Goal: Task Accomplishment & Management: Manage account settings

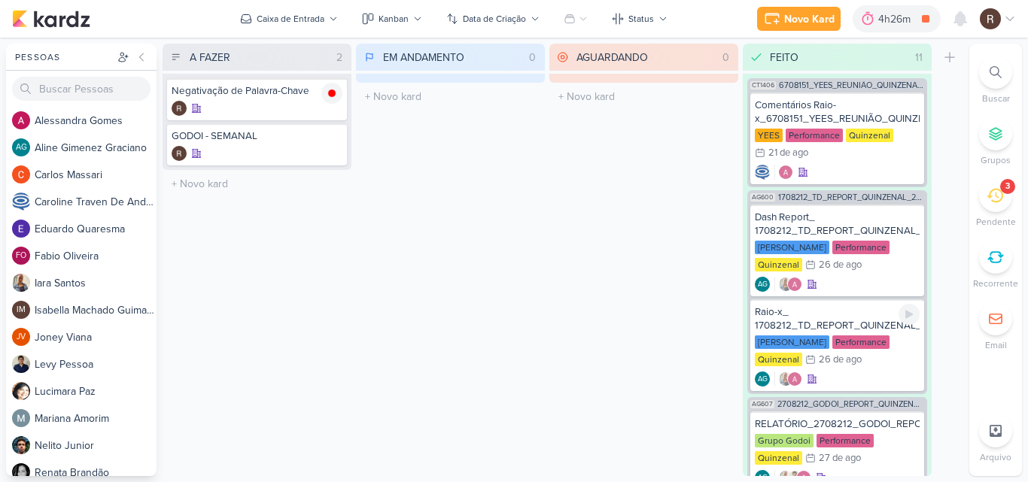
scroll to position [226, 0]
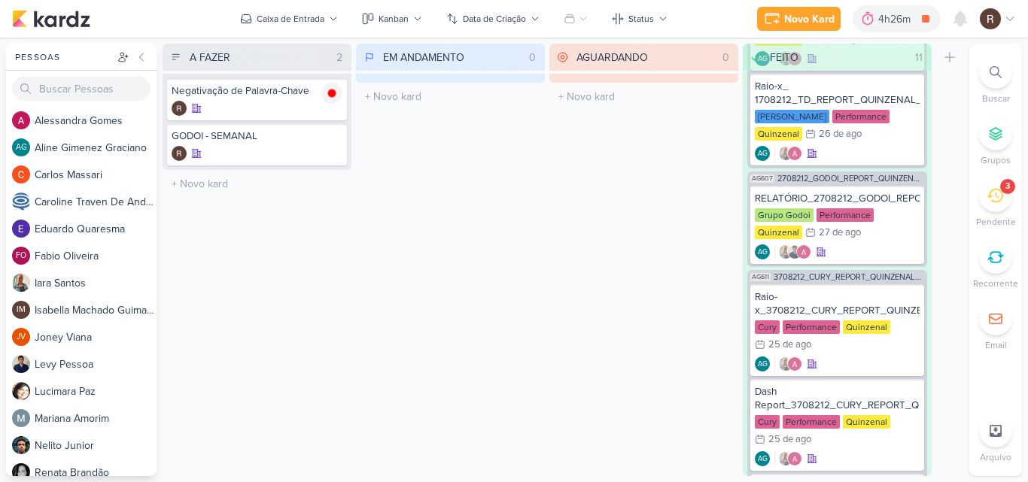
click at [996, 198] on icon at bounding box center [995, 195] width 17 height 17
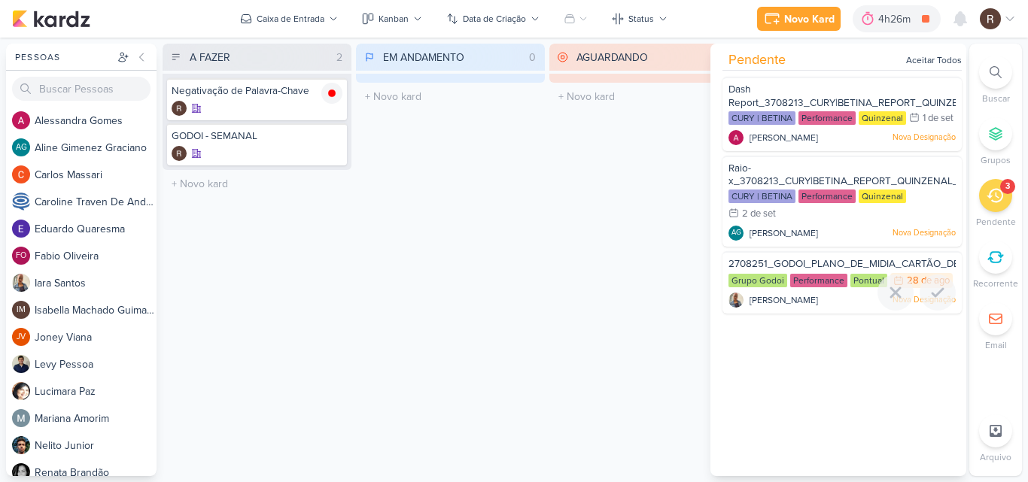
click at [809, 270] on span "2708251_GODOI_PLANO_DE_MIDIA_CARTÃO_DE_CREDITO" at bounding box center [867, 264] width 278 height 12
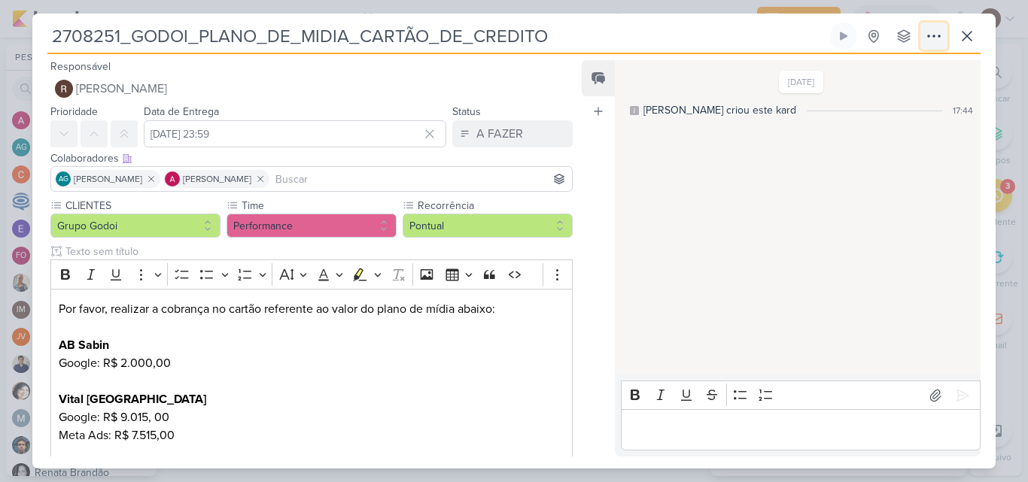
click at [935, 29] on icon at bounding box center [934, 36] width 18 height 18
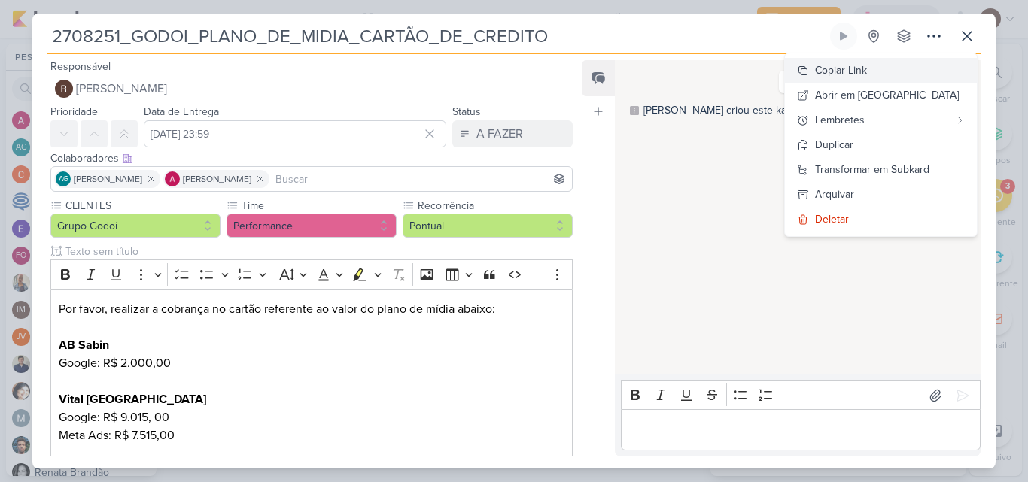
click at [867, 66] on div "Copiar Link" at bounding box center [841, 70] width 52 height 16
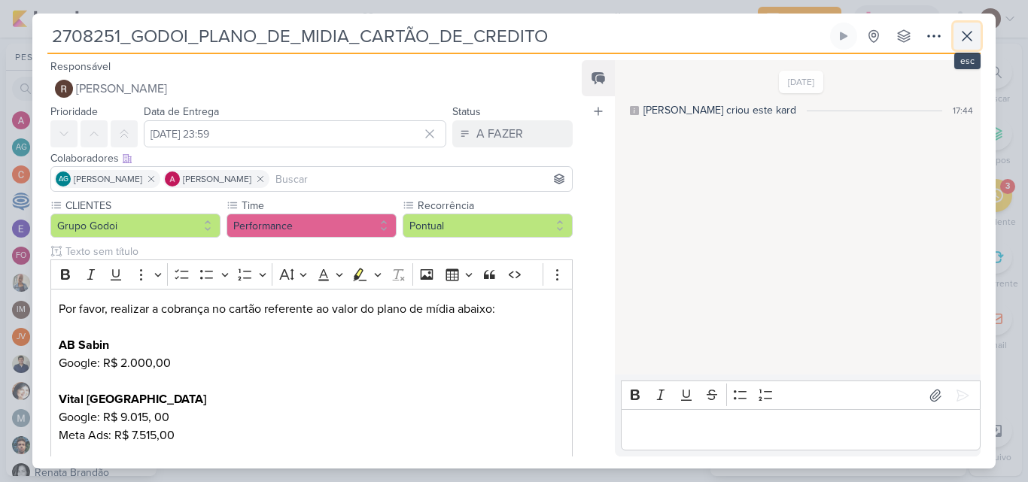
click at [961, 33] on icon at bounding box center [967, 36] width 18 height 18
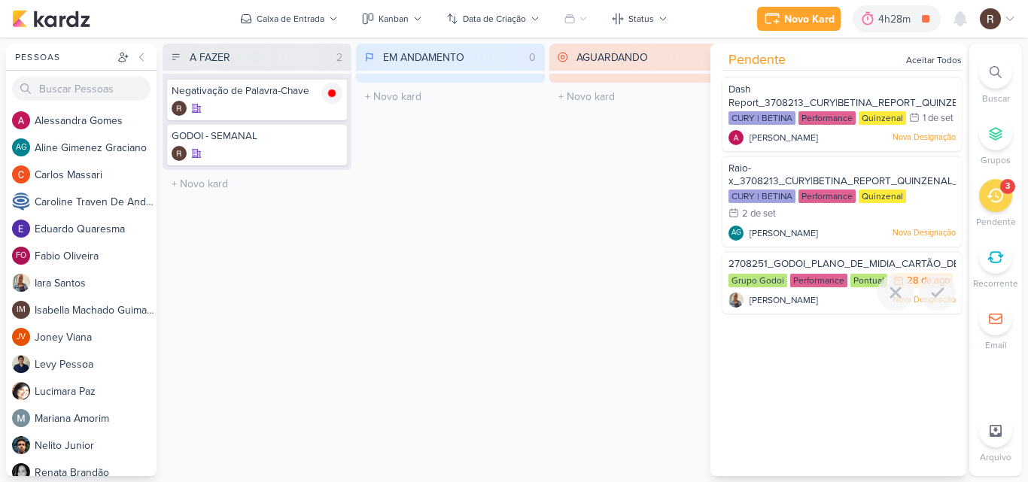
click at [792, 287] on div "Performance" at bounding box center [818, 281] width 57 height 14
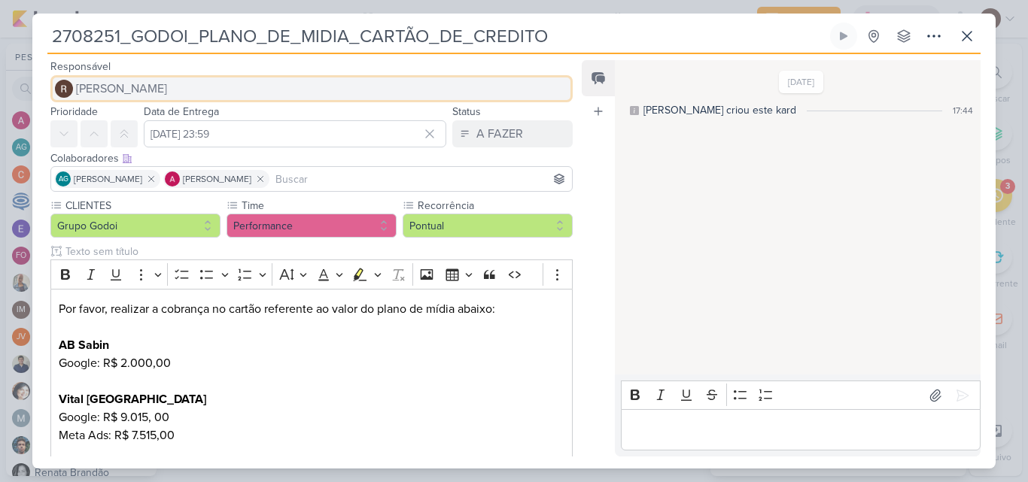
click at [165, 87] on button "[PERSON_NAME]" at bounding box center [311, 88] width 522 height 27
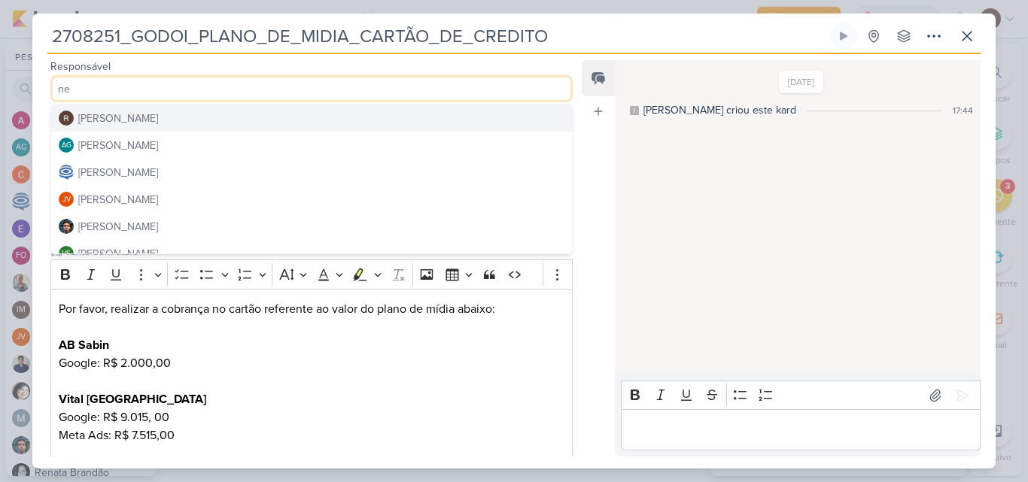
scroll to position [75, 0]
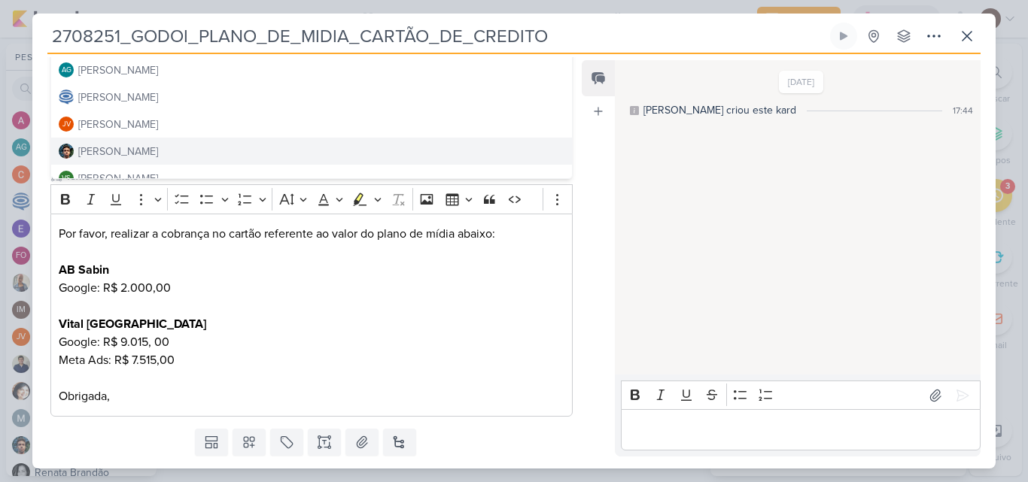
type input "ne"
click at [154, 152] on button "[PERSON_NAME]" at bounding box center [311, 151] width 521 height 27
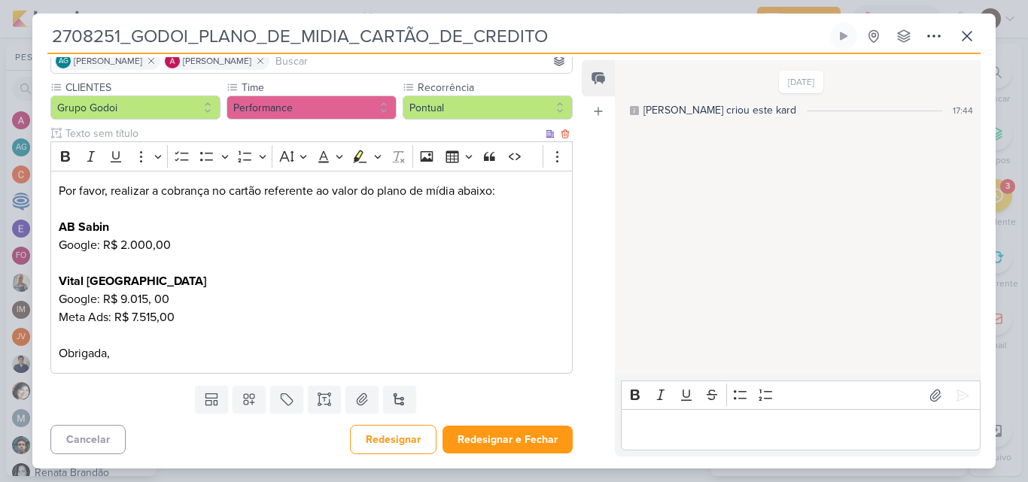
scroll to position [119, 0]
click at [525, 440] on button "Redesignar e Fechar" at bounding box center [508, 439] width 130 height 28
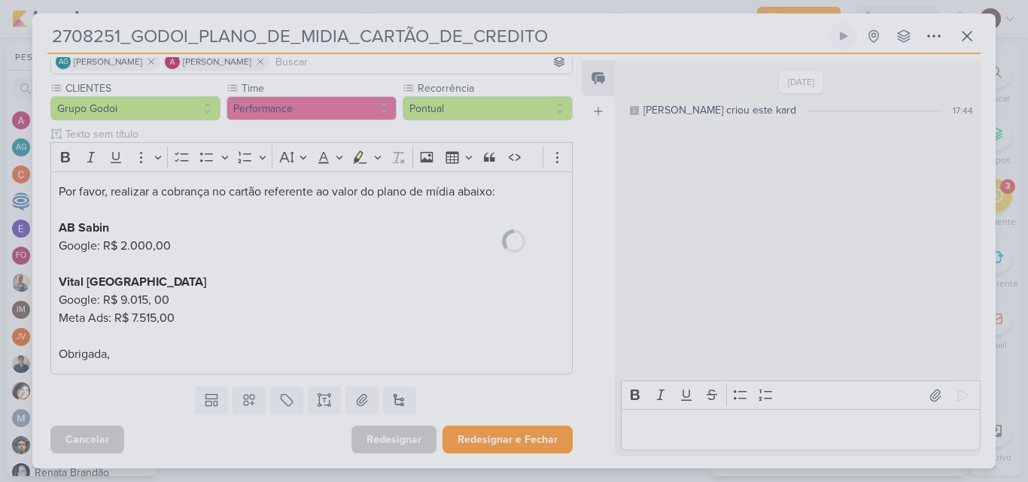
scroll to position [117, 0]
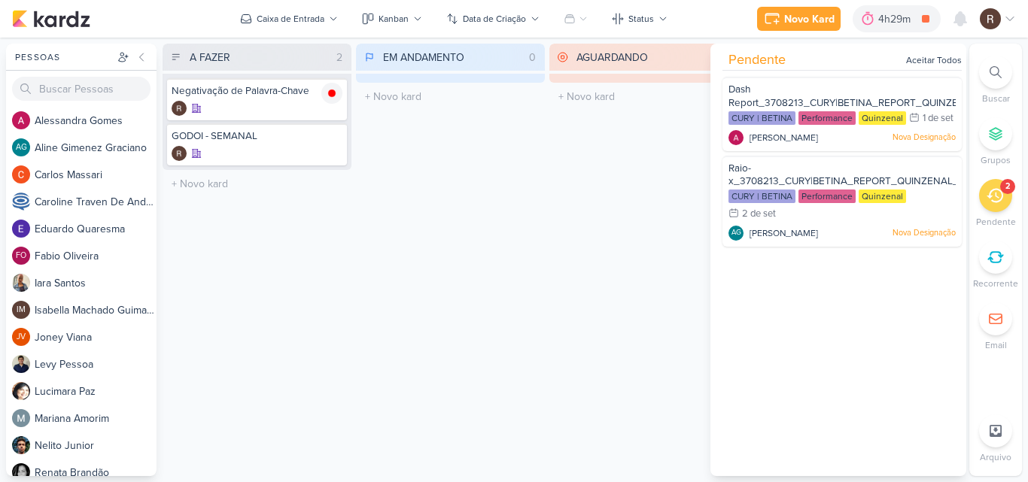
click at [551, 237] on div "AGUARDANDO 0 Mover Para Esquerda Mover Para Direita [GEOGRAPHIC_DATA] O título …" at bounding box center [643, 260] width 189 height 433
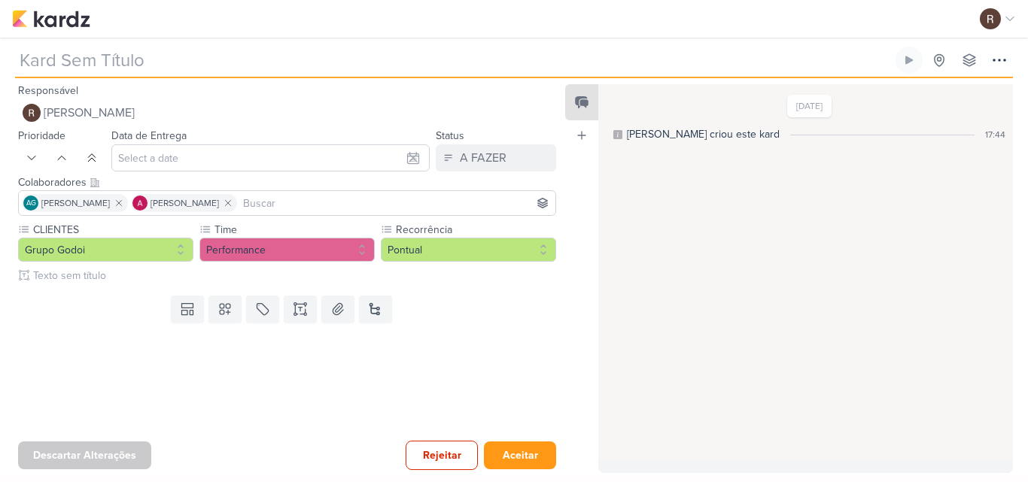
type input "2708251_GODOI_PLANO_DE_MIDIA_CARTÃO_DE_CREDITO"
type input "[DATE] 23:59"
